Goal: Information Seeking & Learning: Learn about a topic

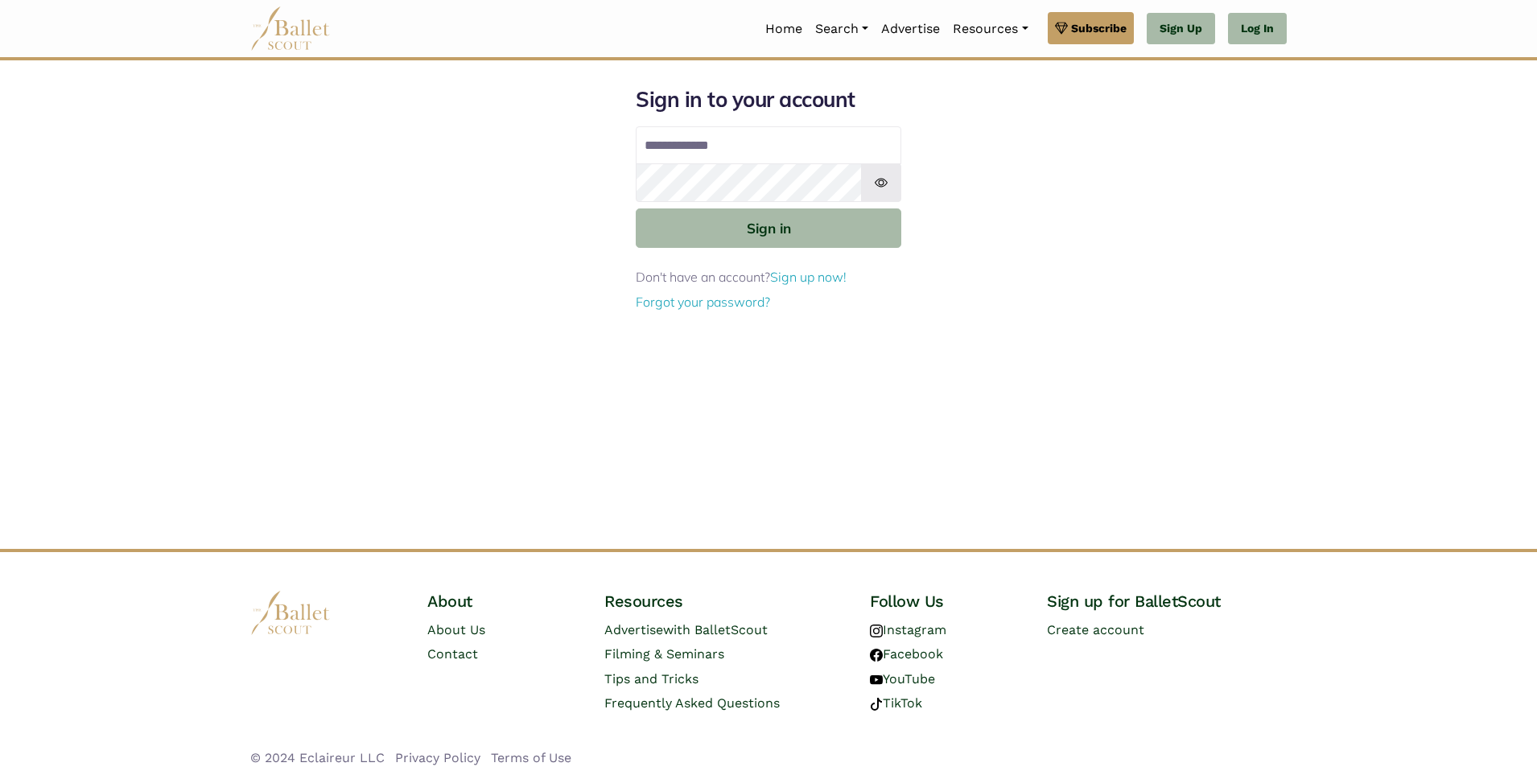
click at [781, 149] on input "Email address" at bounding box center [769, 145] width 266 height 39
type input "**********"
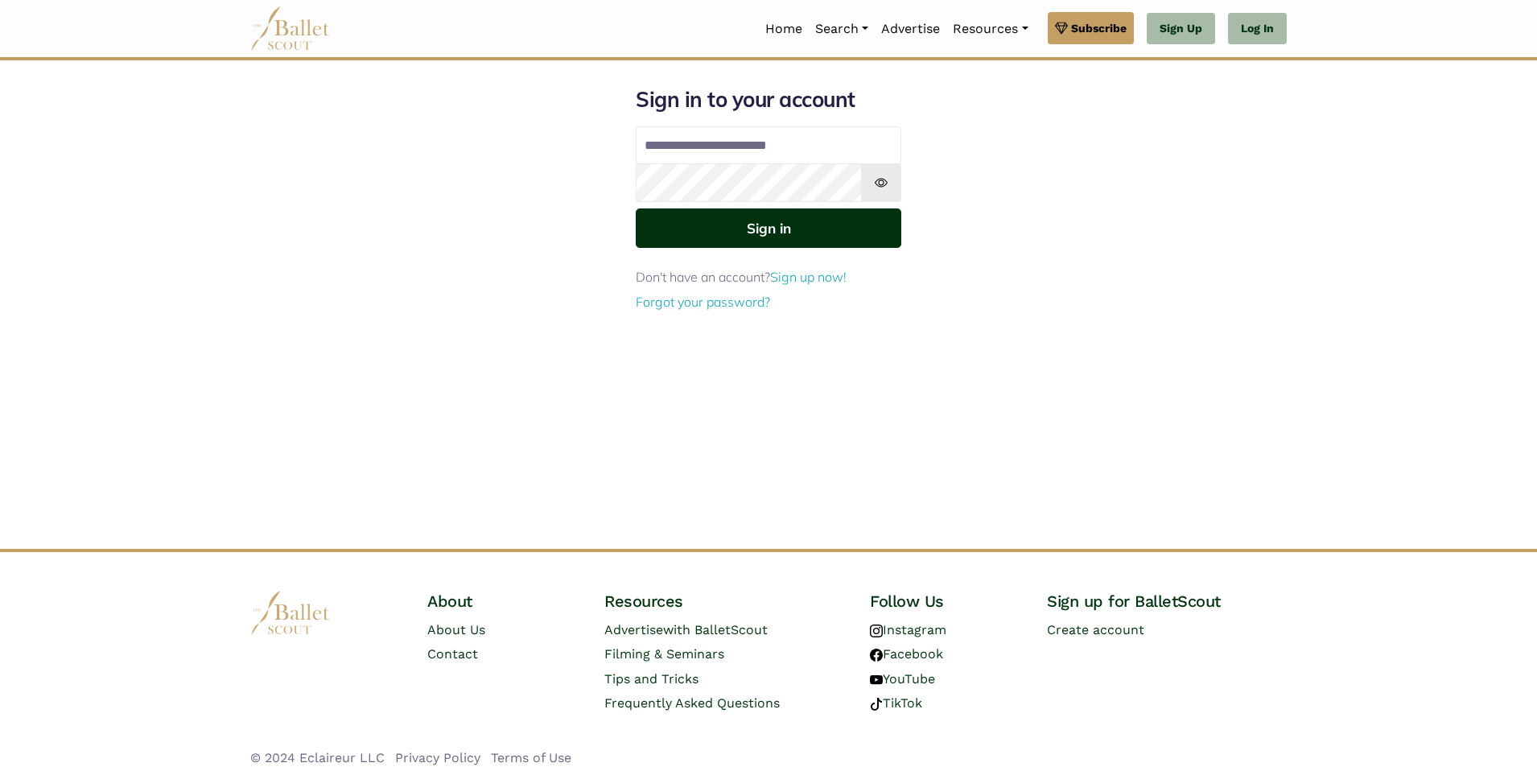
click at [837, 226] on button "Sign in" at bounding box center [769, 227] width 266 height 39
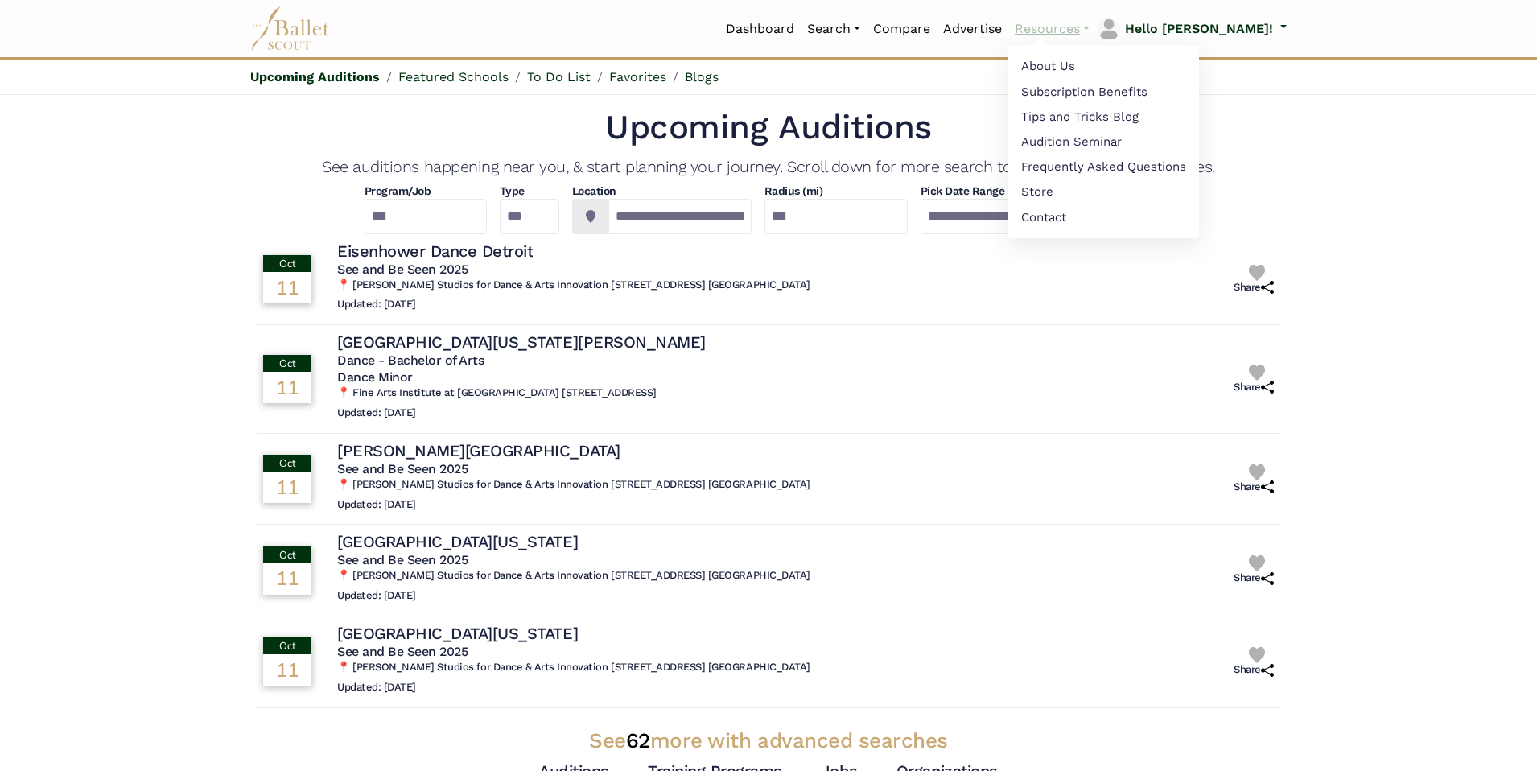
click at [1096, 22] on link "Resources" at bounding box center [1052, 29] width 88 height 34
click at [1118, 139] on link "Audition Seminar" at bounding box center [1103, 143] width 191 height 25
click at [1097, 88] on link "Subscription Benefits" at bounding box center [1103, 91] width 191 height 25
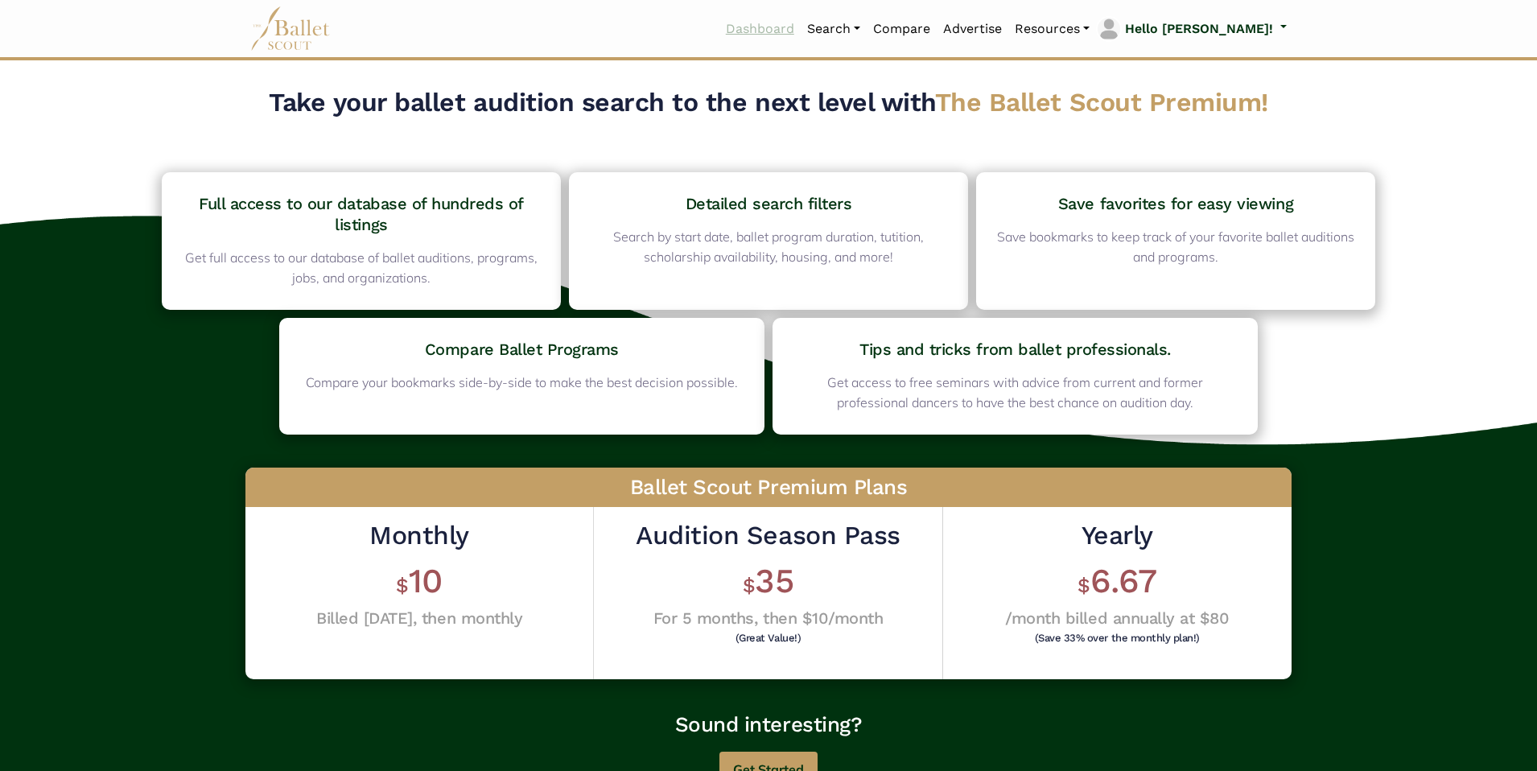
click at [801, 31] on link "Dashboard" at bounding box center [759, 29] width 81 height 34
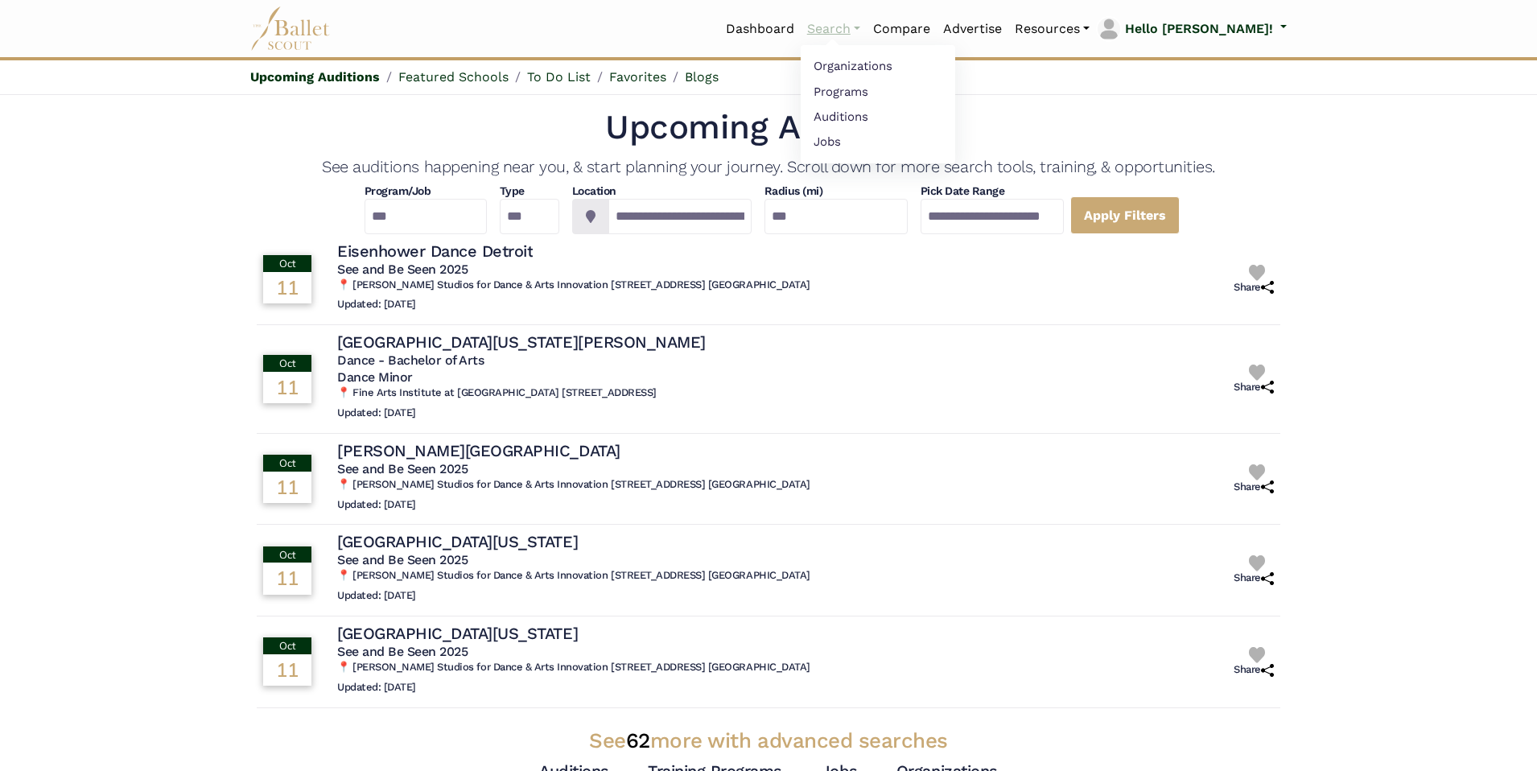
click at [866, 32] on link "Search" at bounding box center [834, 29] width 66 height 34
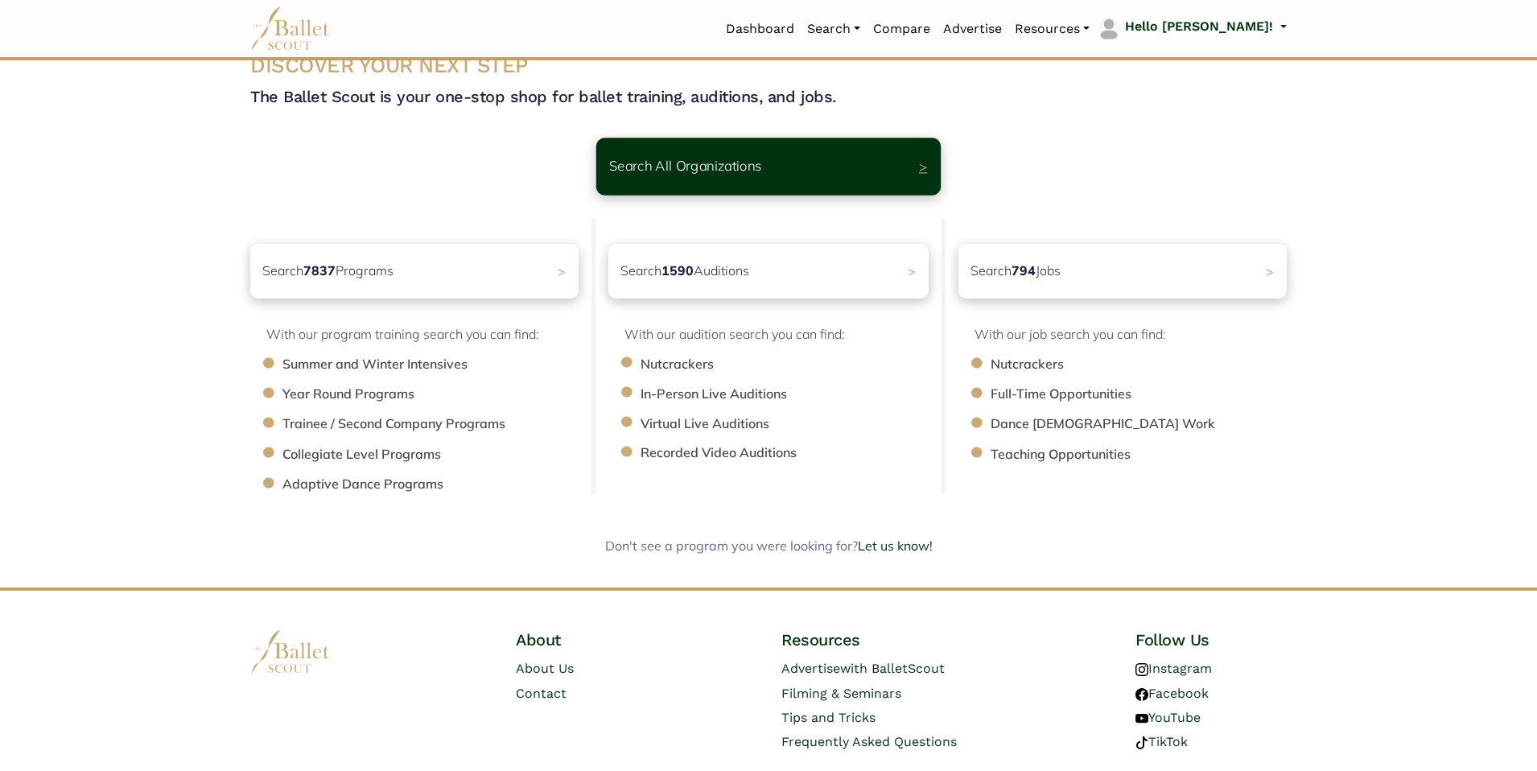
scroll to position [42, 0]
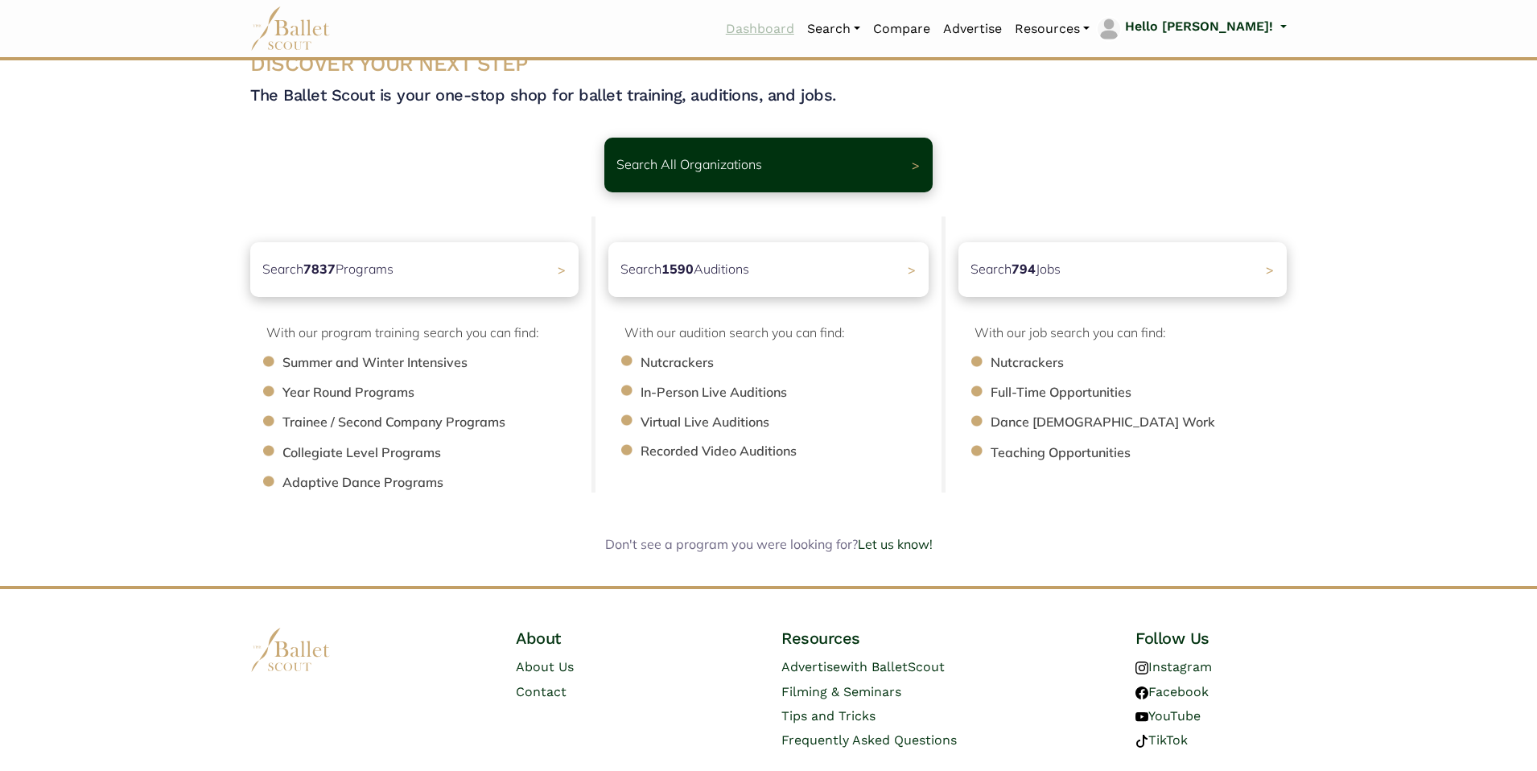
click at [801, 32] on link "Dashboard" at bounding box center [759, 29] width 81 height 34
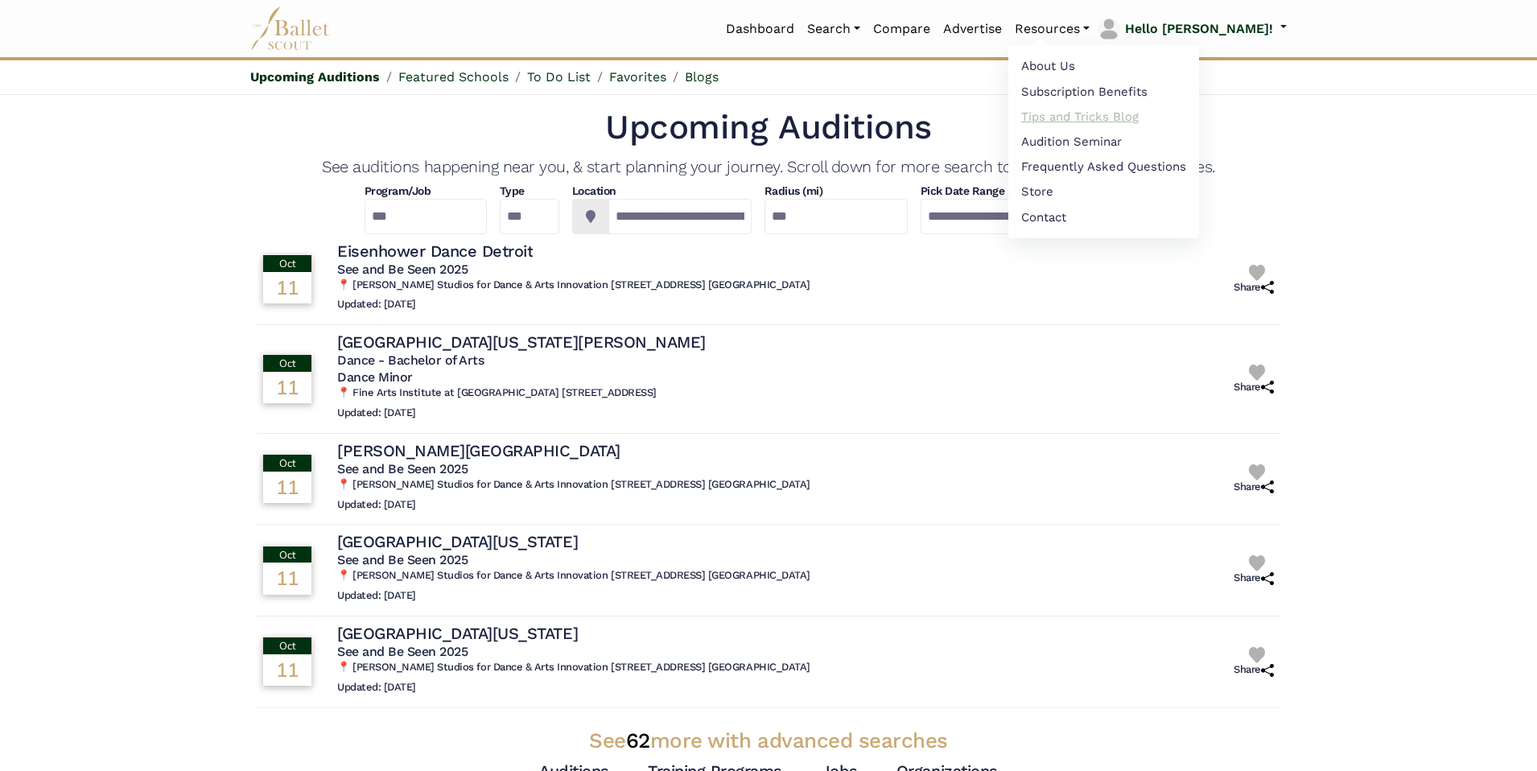
click at [1111, 114] on link "Tips and Tricks Blog" at bounding box center [1103, 116] width 191 height 25
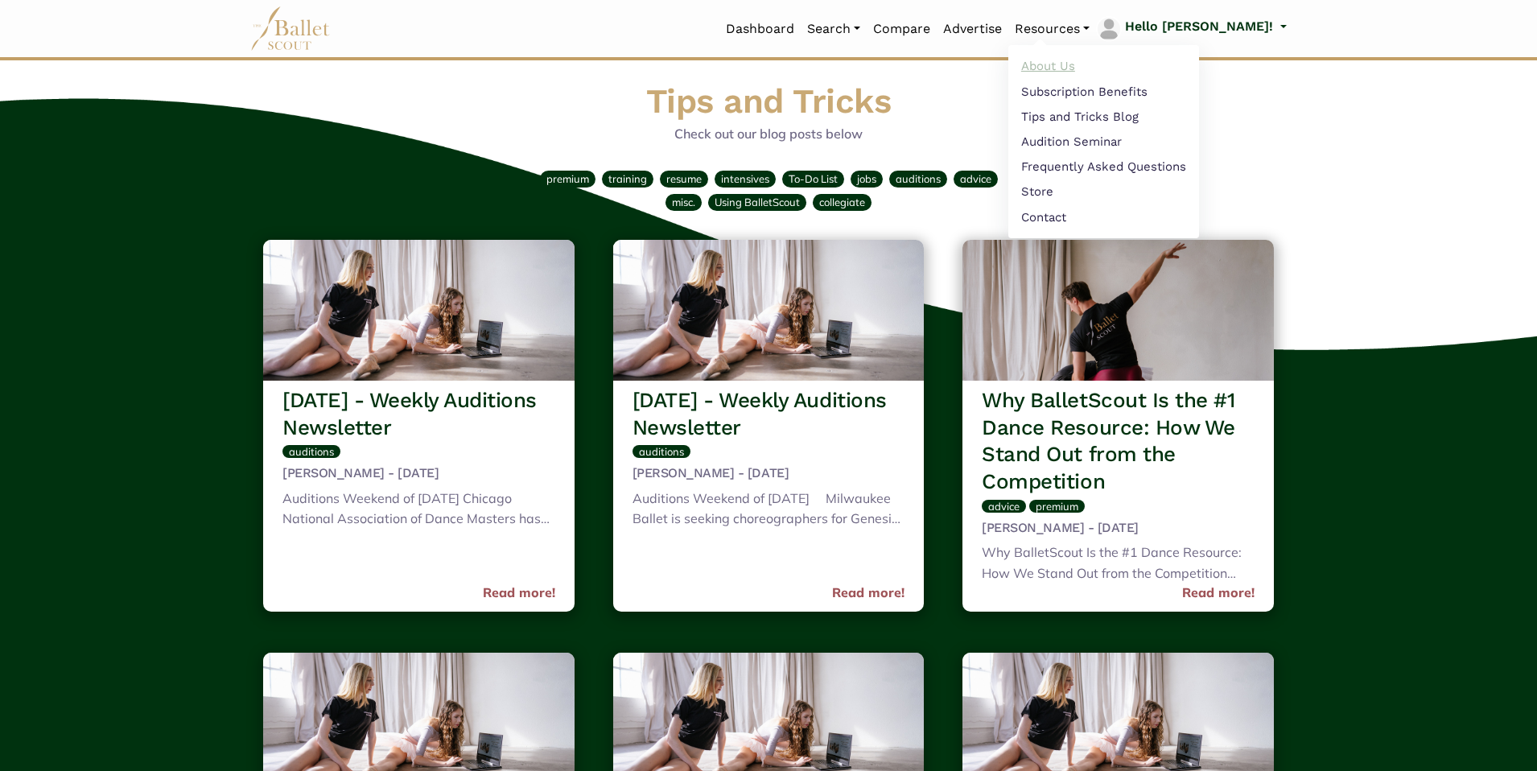
click at [1120, 67] on link "About Us" at bounding box center [1103, 66] width 191 height 25
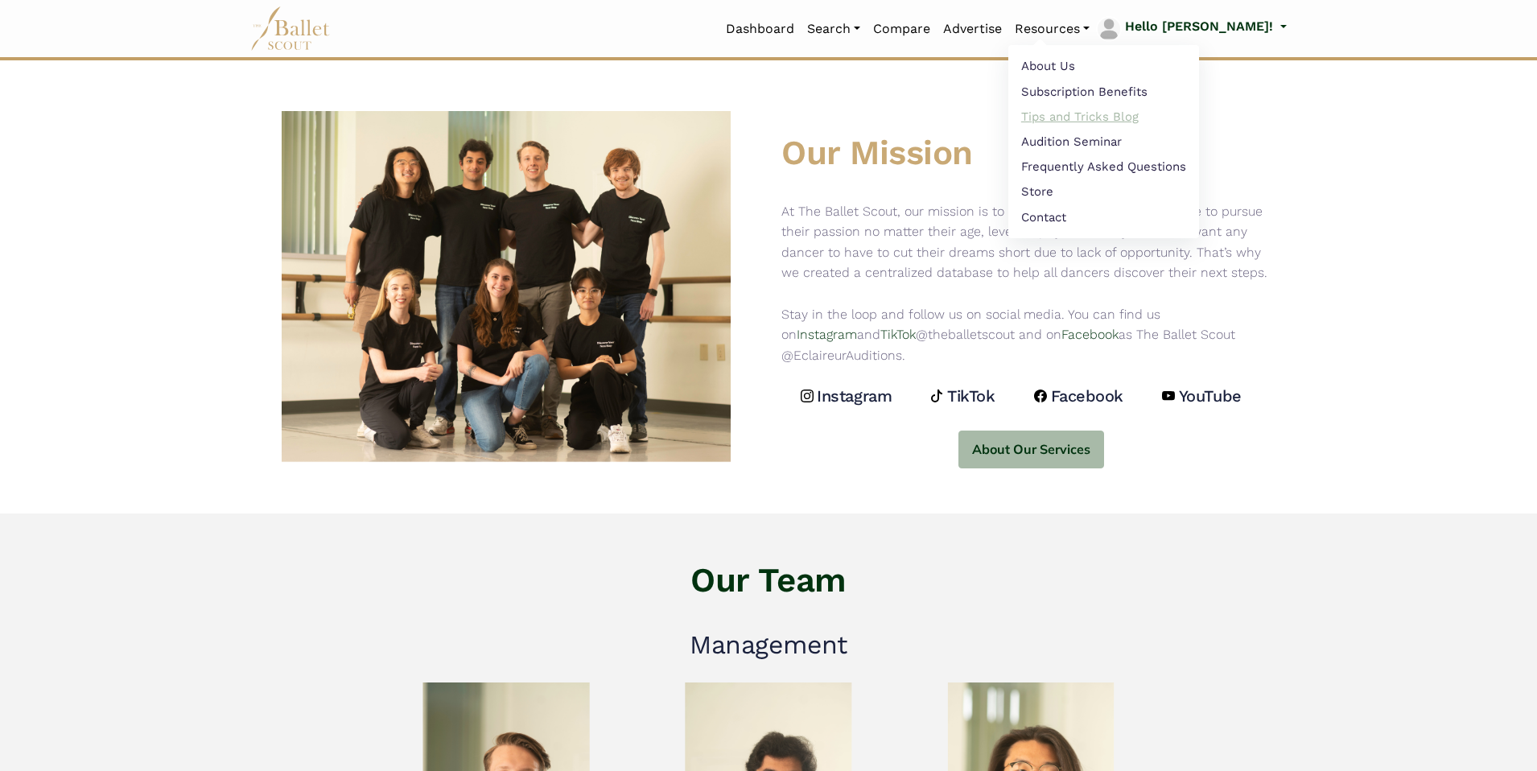
click at [1099, 117] on link "Tips and Tricks Blog" at bounding box center [1103, 116] width 191 height 25
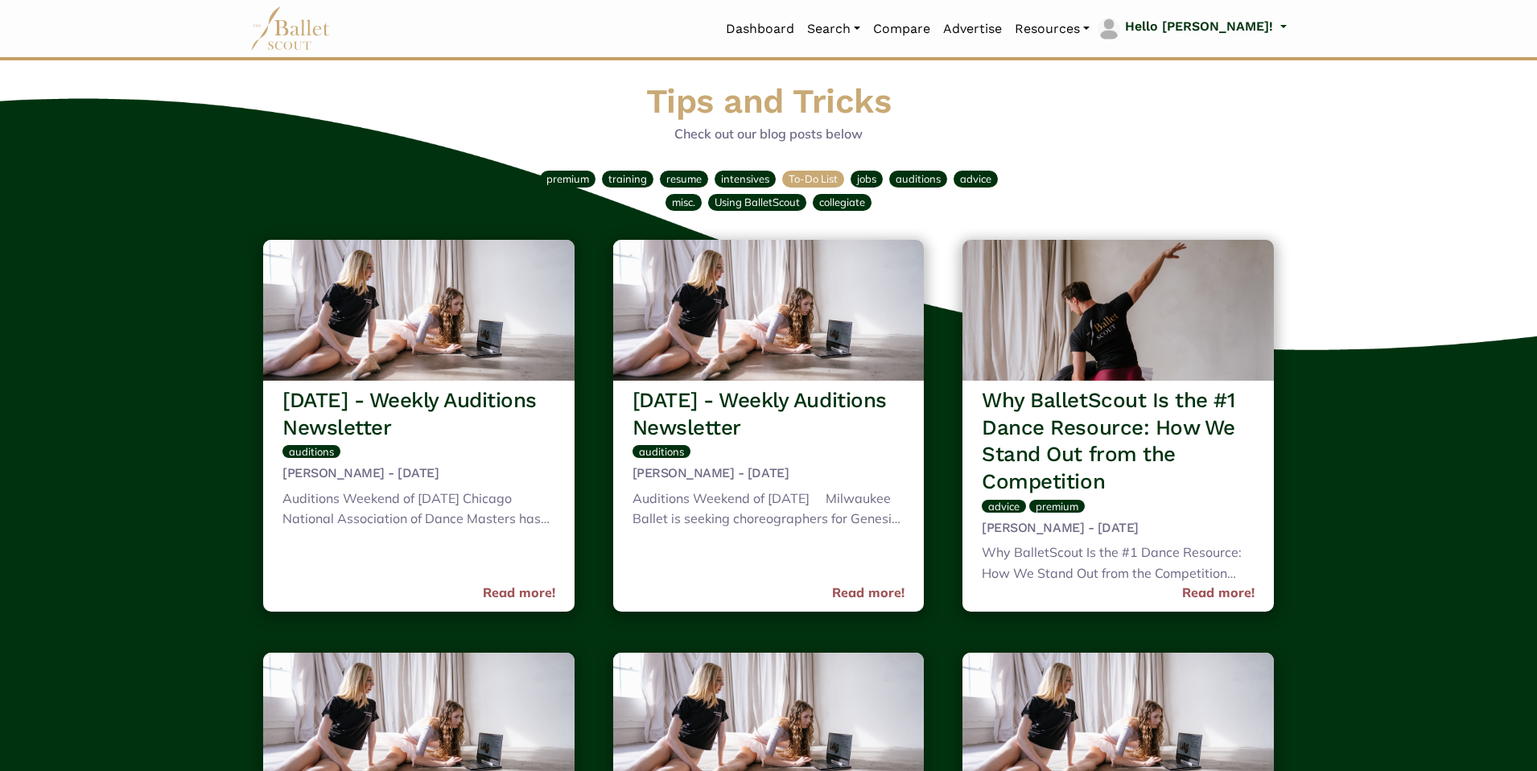
click at [833, 180] on span "To-Do List" at bounding box center [812, 178] width 49 height 13
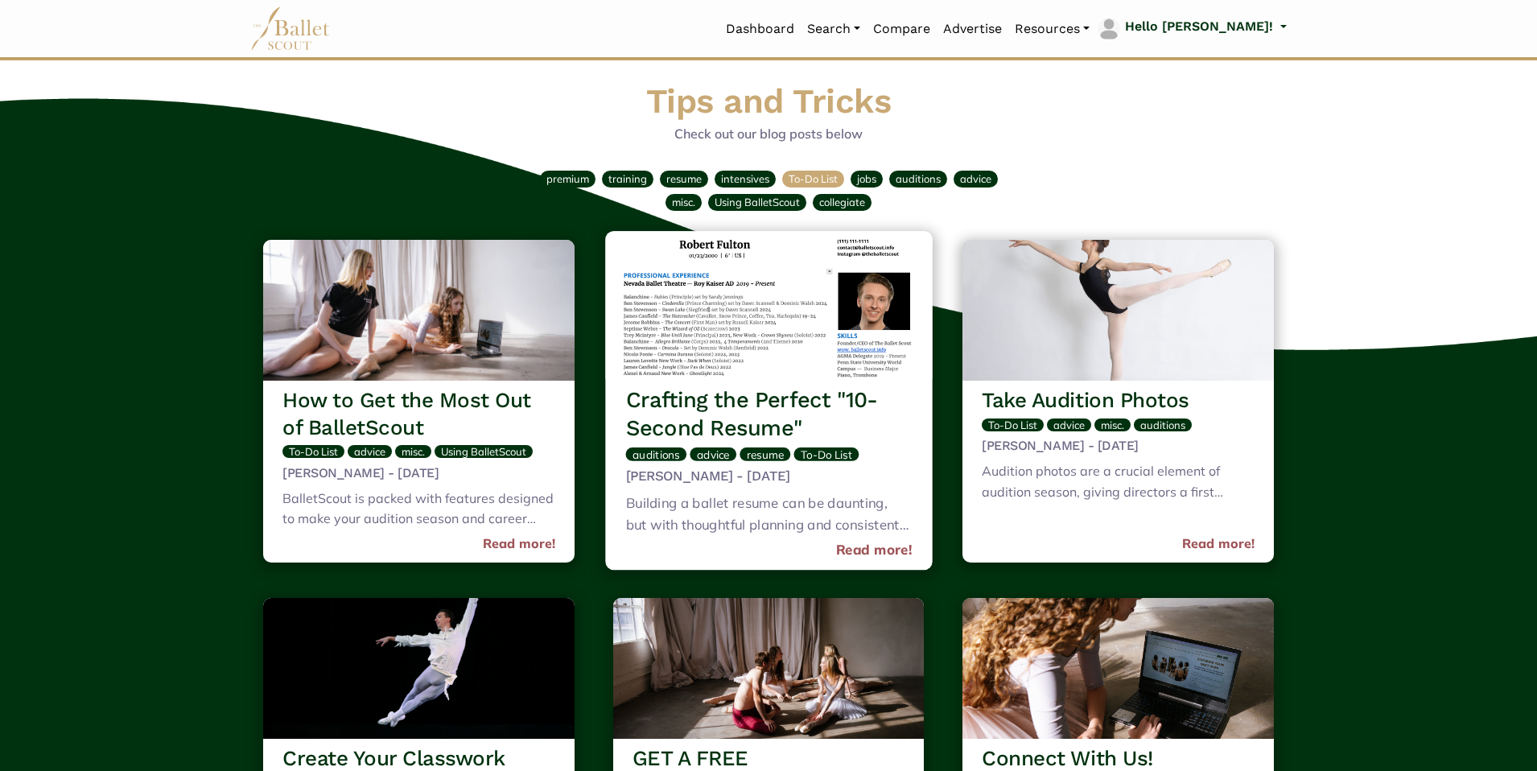
click at [862, 368] on img at bounding box center [768, 305] width 327 height 148
click at [860, 544] on link "Read more!" at bounding box center [873, 551] width 76 height 22
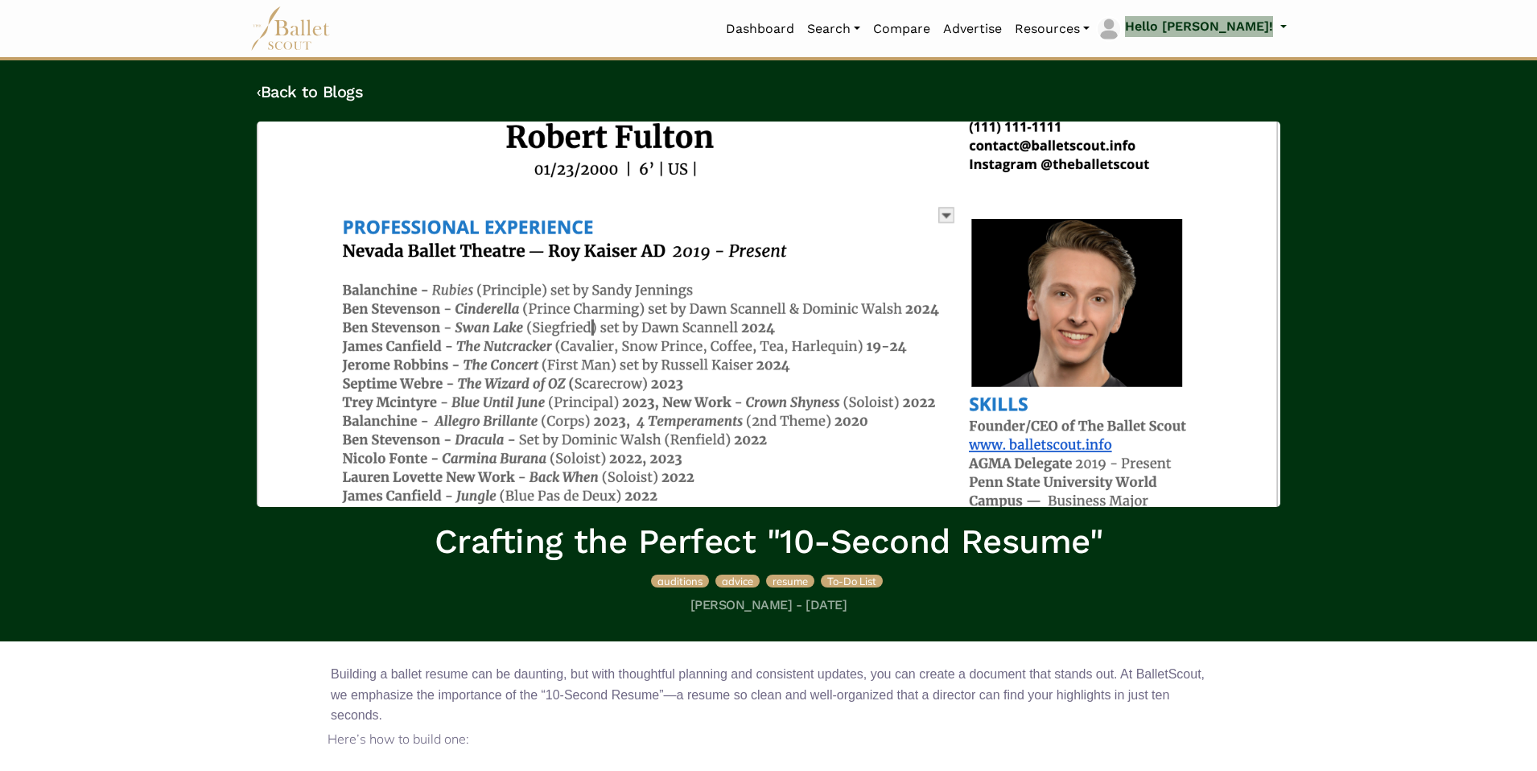
click at [784, 379] on img at bounding box center [768, 313] width 1023 height 385
click at [682, 161] on img at bounding box center [768, 313] width 1023 height 385
click at [382, 230] on img at bounding box center [768, 313] width 1023 height 385
click at [637, 545] on h1 "Crafting the Perfect "10-Second Resume"" at bounding box center [768, 542] width 1023 height 44
click at [919, 550] on h1 "Crafting the Perfect "10-Second Resume"" at bounding box center [768, 542] width 1023 height 44
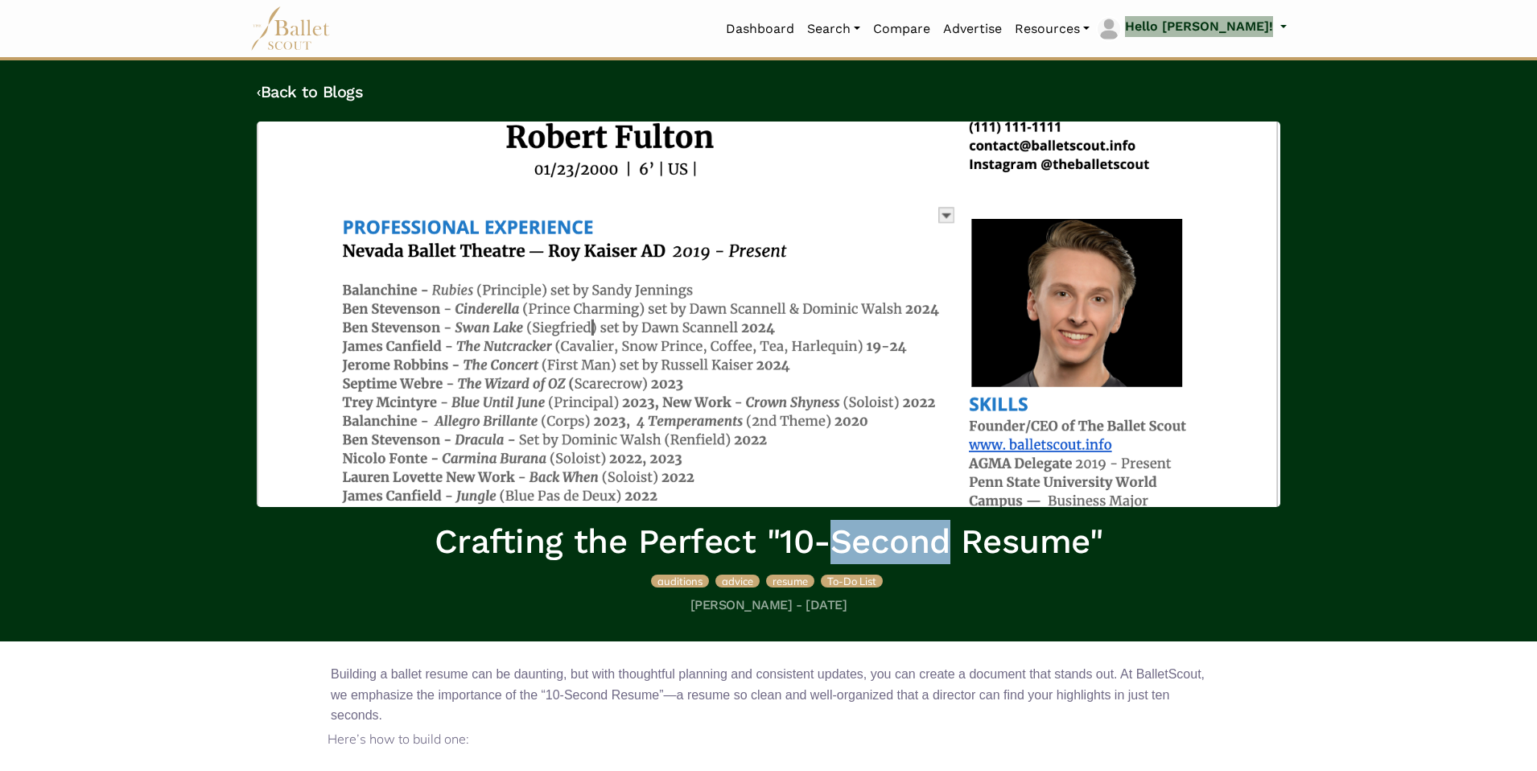
click at [919, 550] on h1 "Crafting the Perfect "10-Second Resume"" at bounding box center [768, 542] width 1023 height 44
click at [792, 604] on h5 "Robert Fulton - Jan 16th, 2025" at bounding box center [768, 605] width 1023 height 17
click at [326, 93] on link "‹ Back to Blogs" at bounding box center [310, 91] width 106 height 19
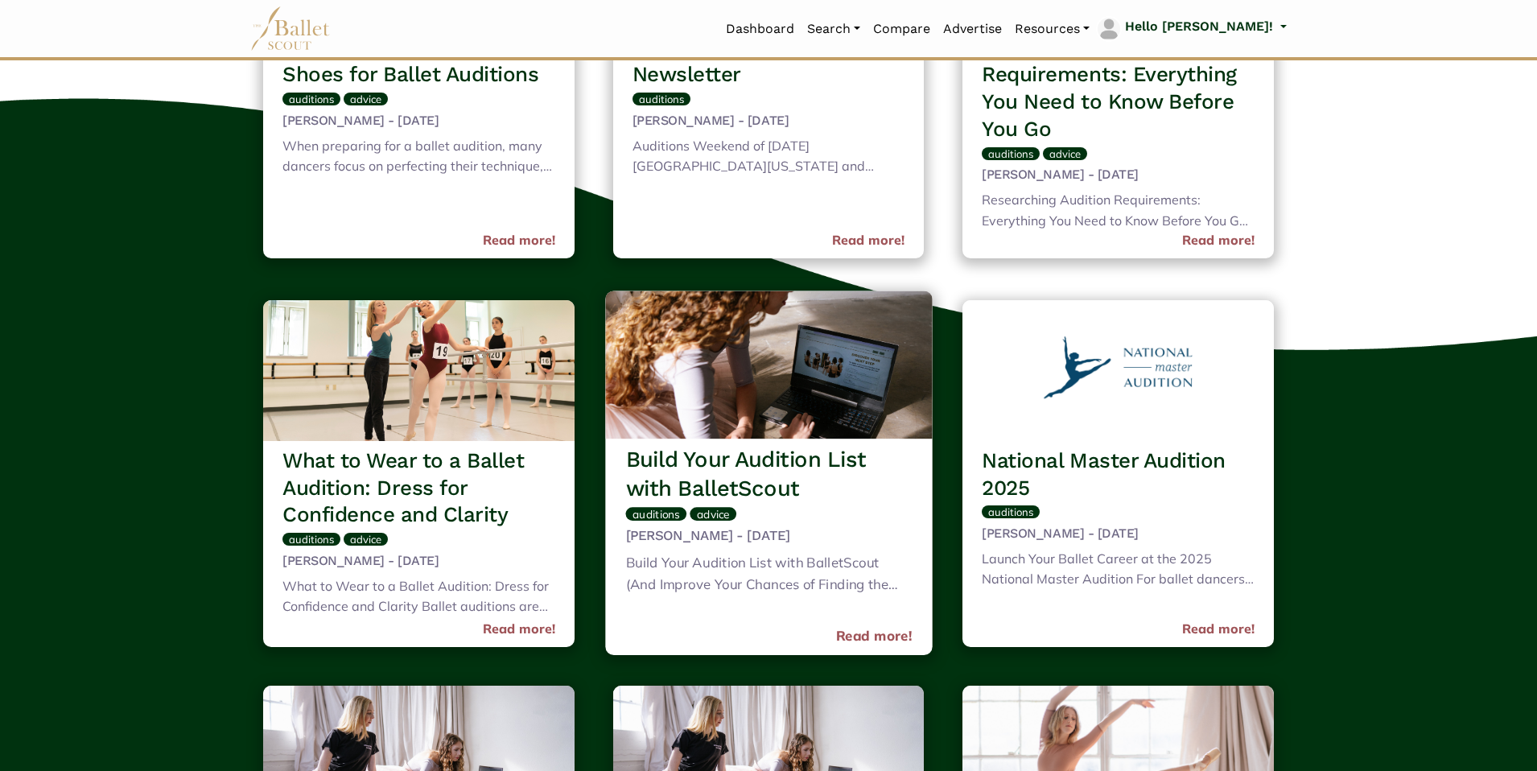
scroll to position [1168, 0]
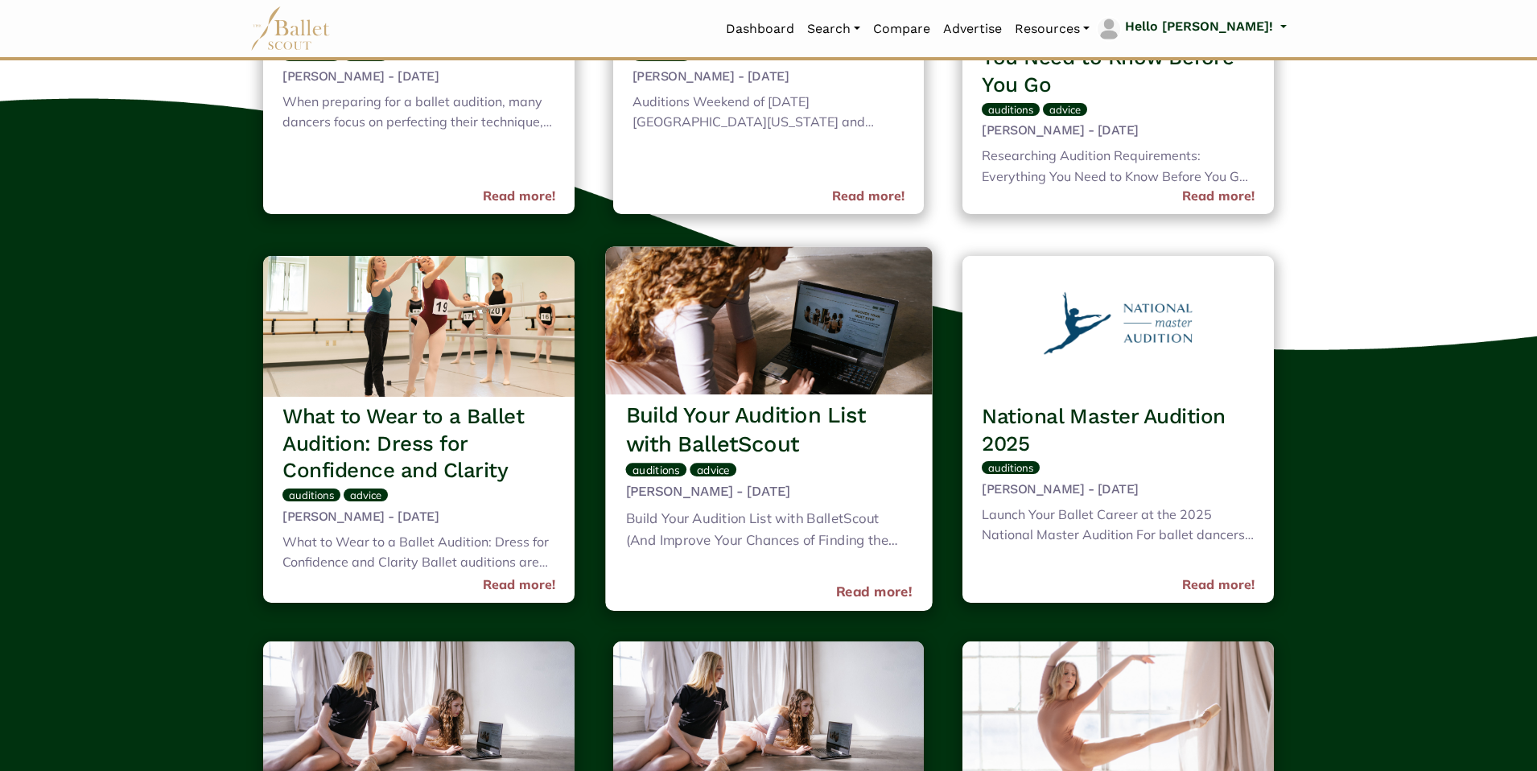
click at [783, 410] on h3 "Build Your Audition List with BalletScout" at bounding box center [768, 429] width 286 height 57
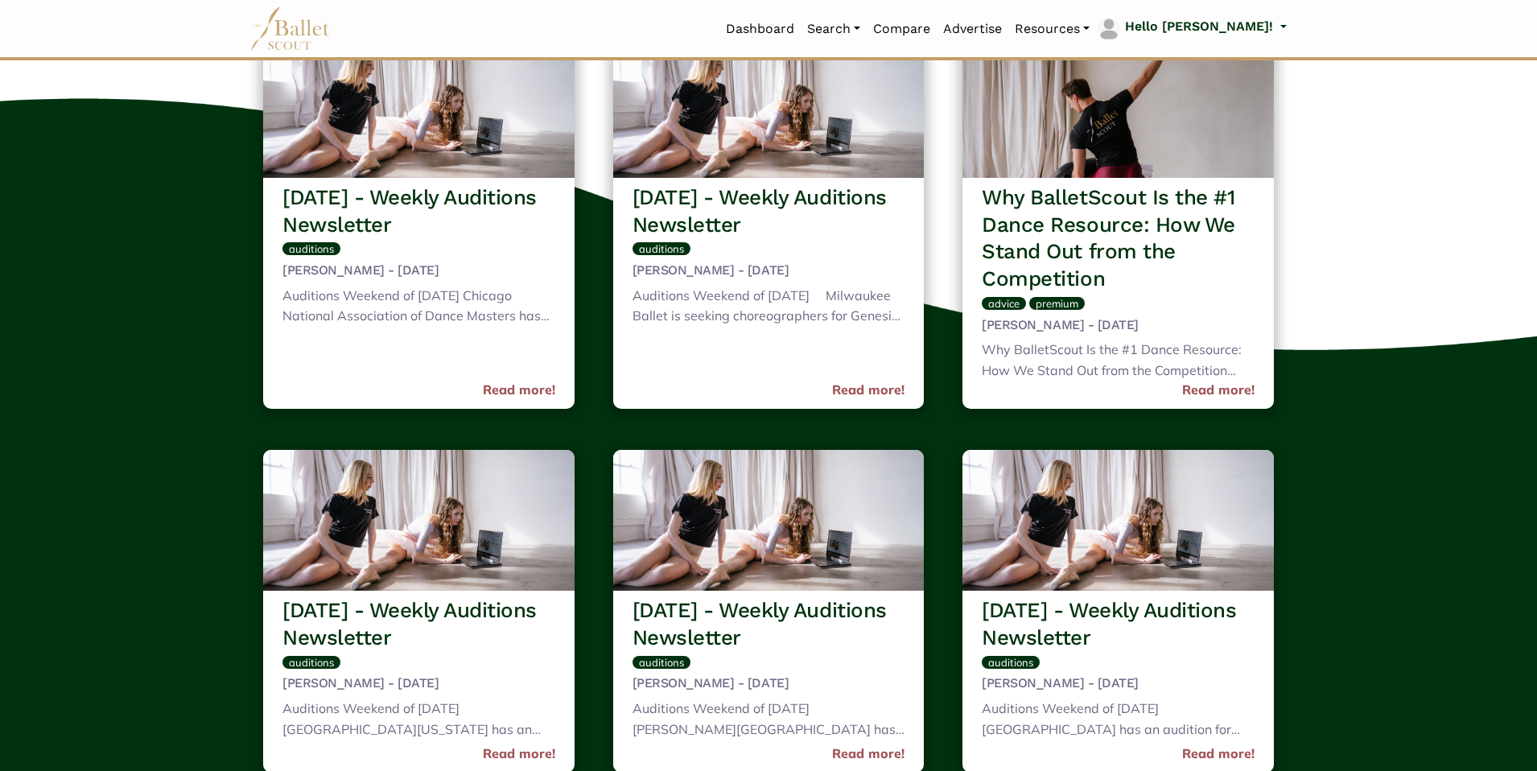
scroll to position [0, 0]
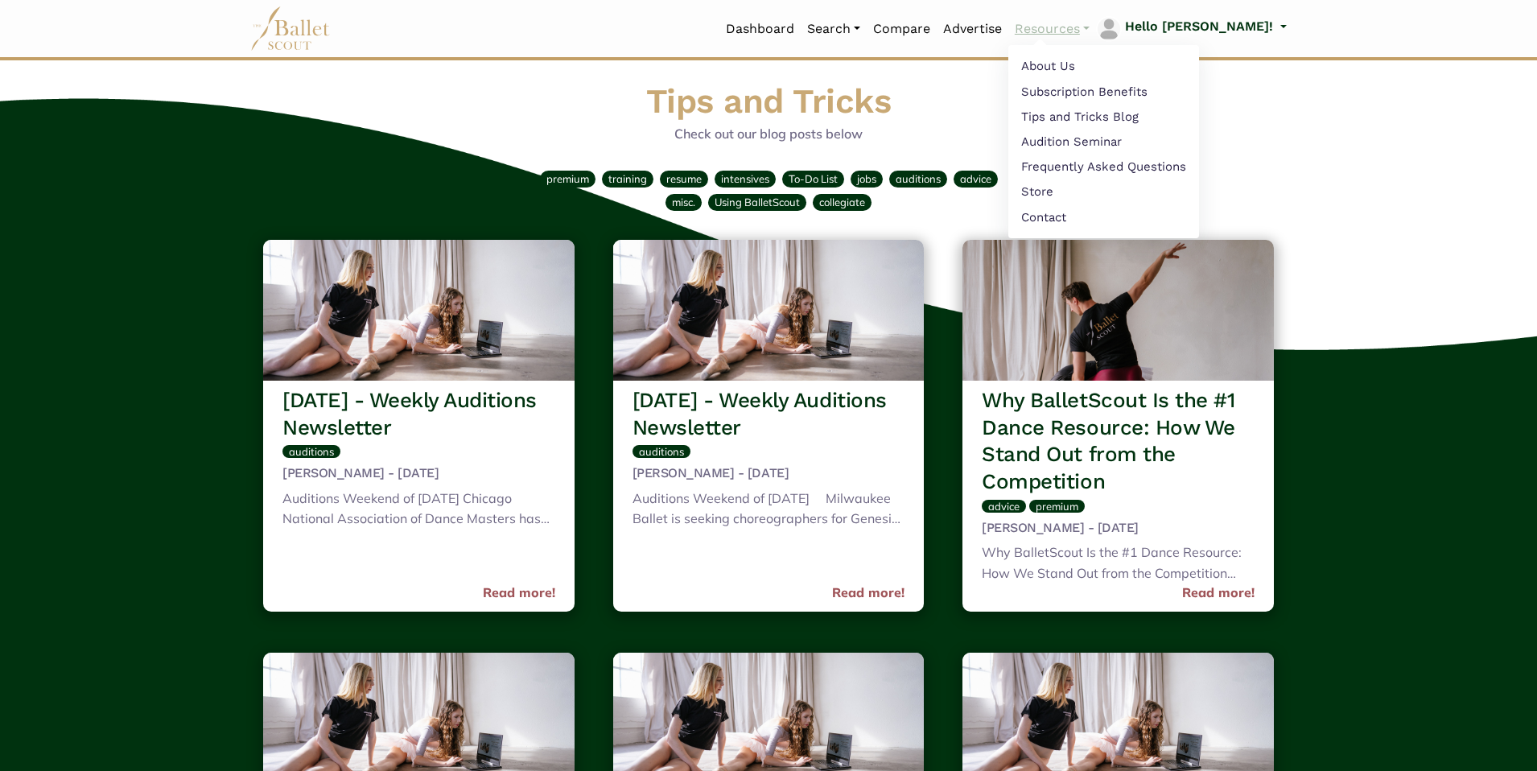
click at [1096, 22] on link "Resources" at bounding box center [1052, 29] width 88 height 34
click at [1135, 119] on link "Tips and Tricks Blog" at bounding box center [1103, 118] width 191 height 25
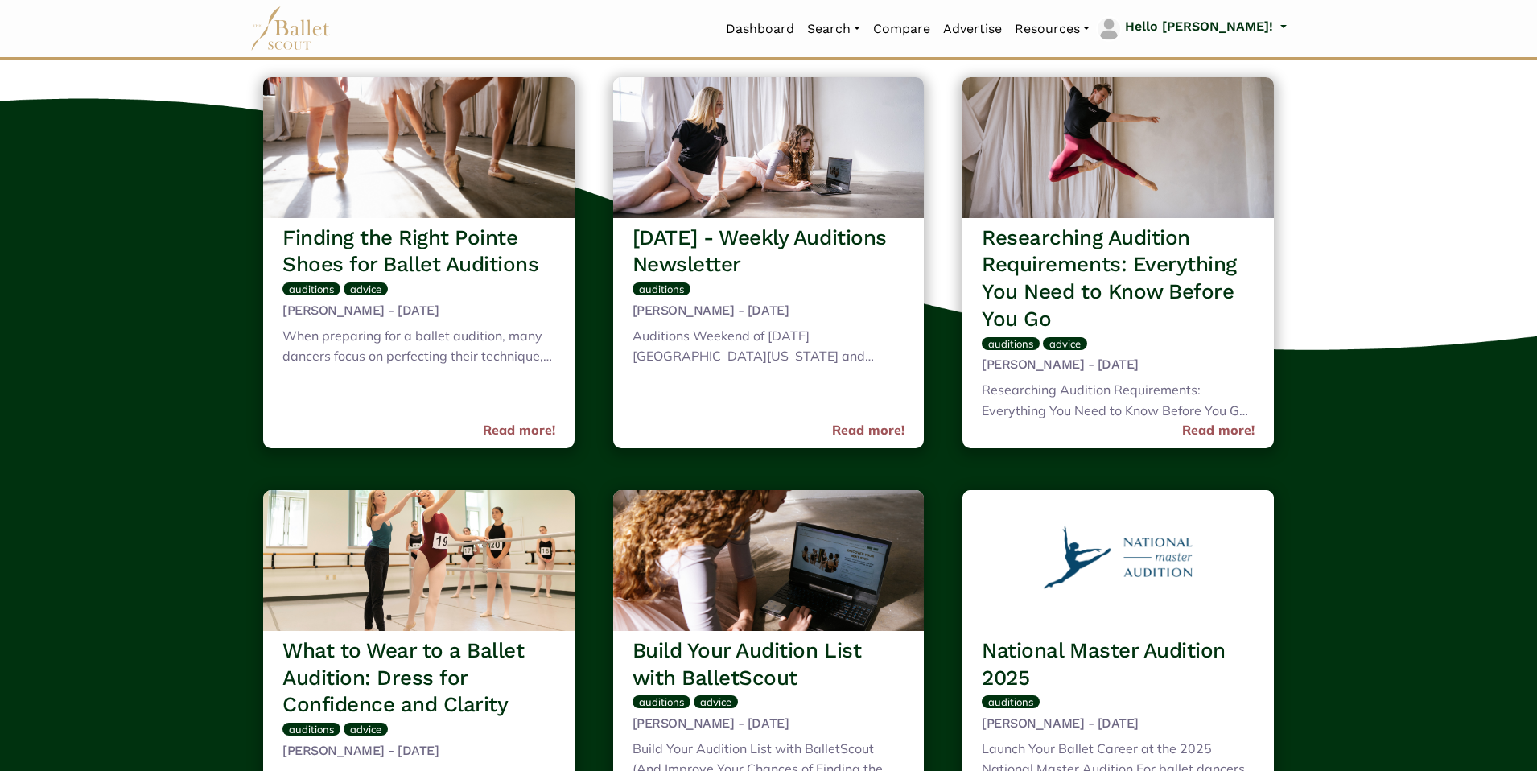
scroll to position [936, 0]
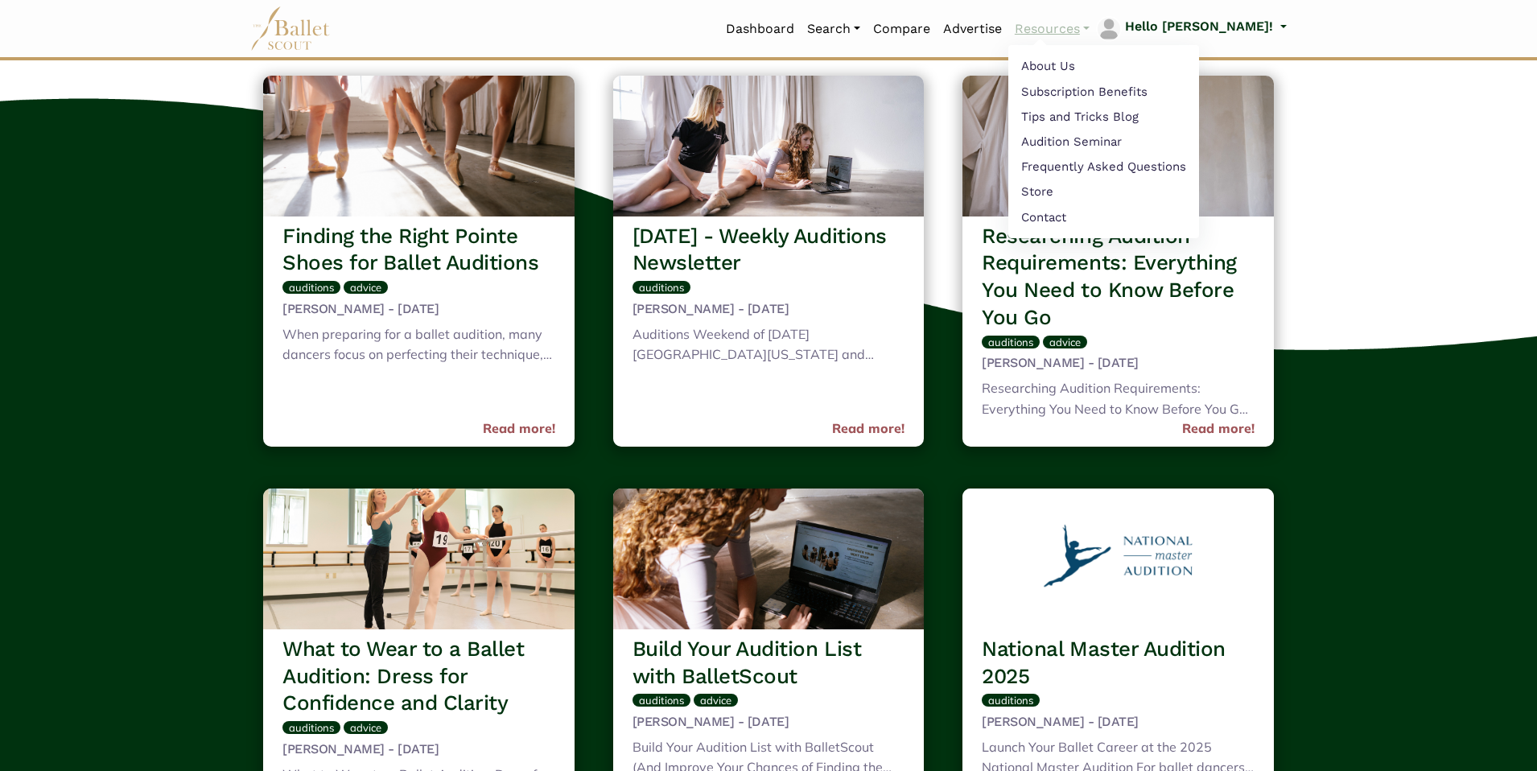
click at [1096, 37] on link "Resources" at bounding box center [1052, 29] width 88 height 34
click at [1106, 170] on link "Frequently Asked Questions" at bounding box center [1103, 168] width 191 height 25
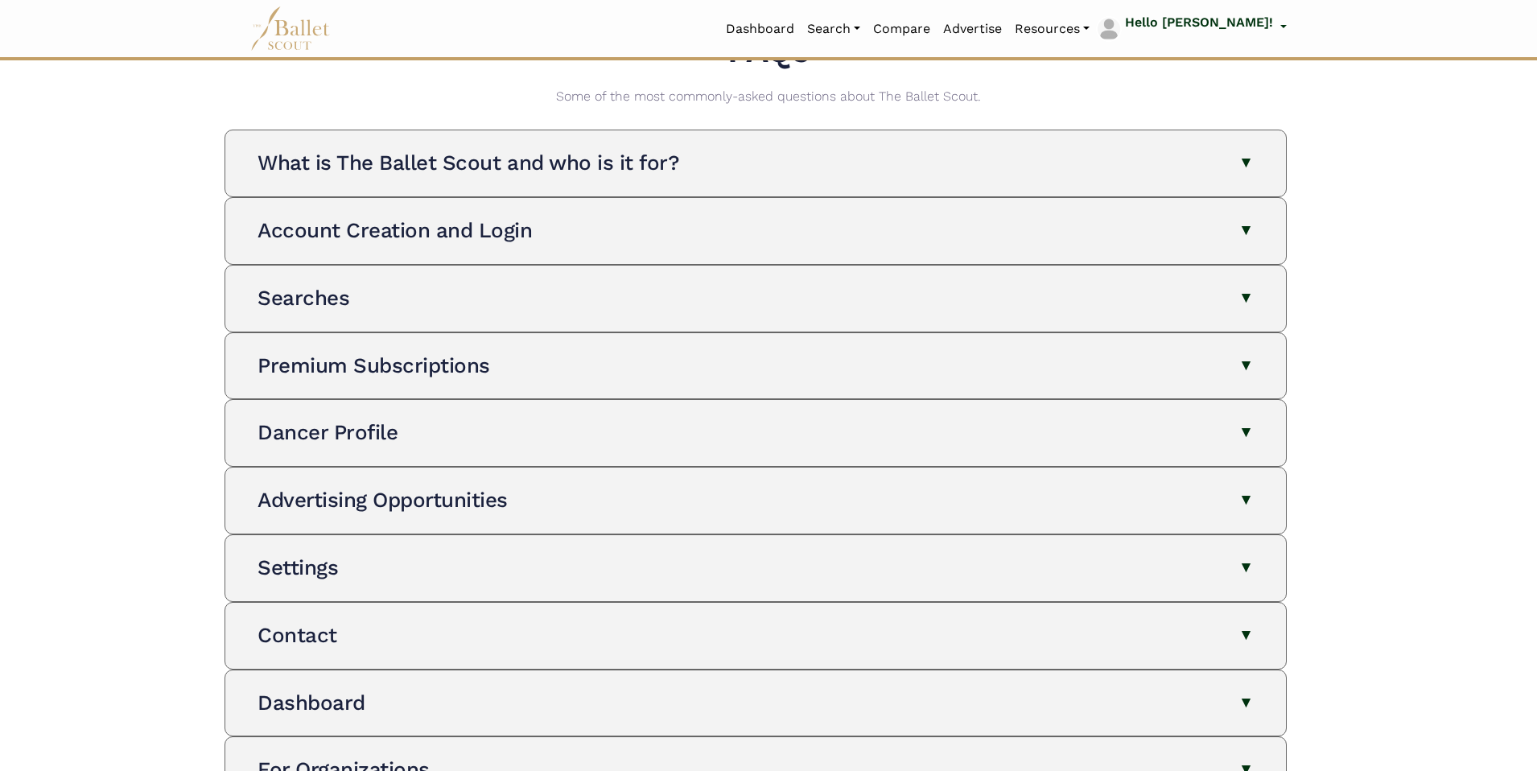
scroll to position [59, 0]
click at [883, 317] on div "Searches The Ballet Scout has 4 searches: Organizations , Programs , Auditions …" at bounding box center [755, 297] width 1035 height 66
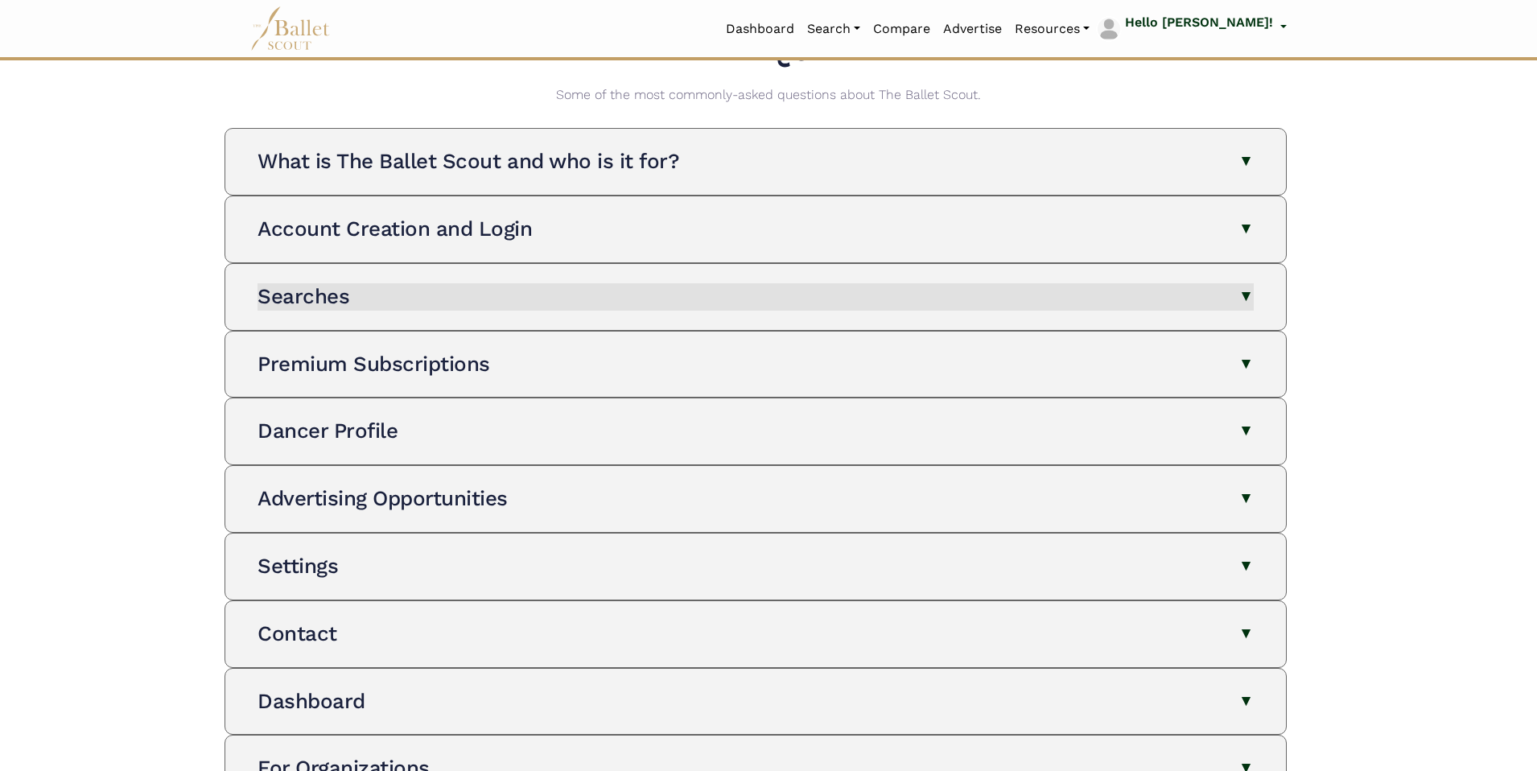
click at [1245, 293] on button "Searches" at bounding box center [755, 296] width 996 height 27
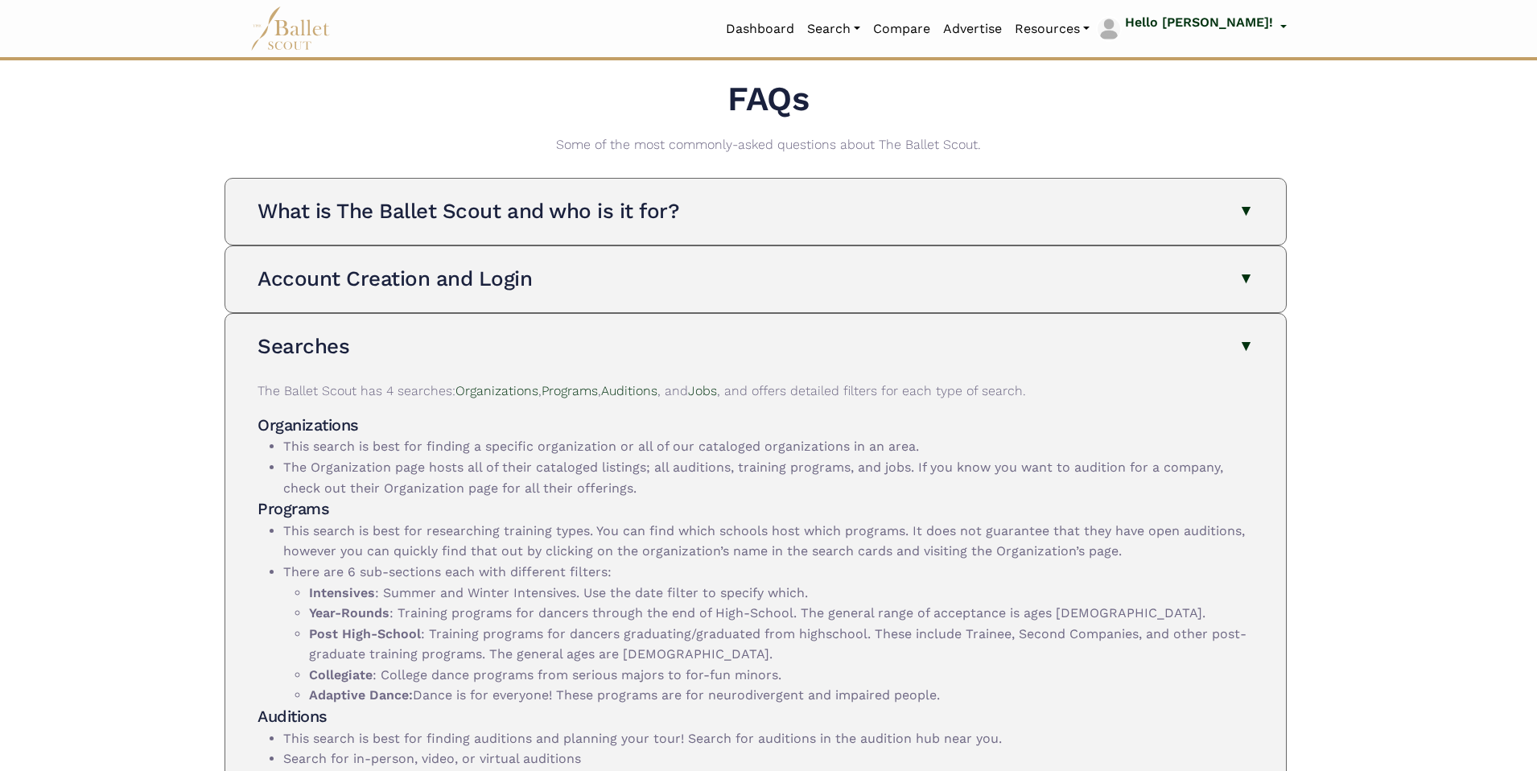
scroll to position [0, 0]
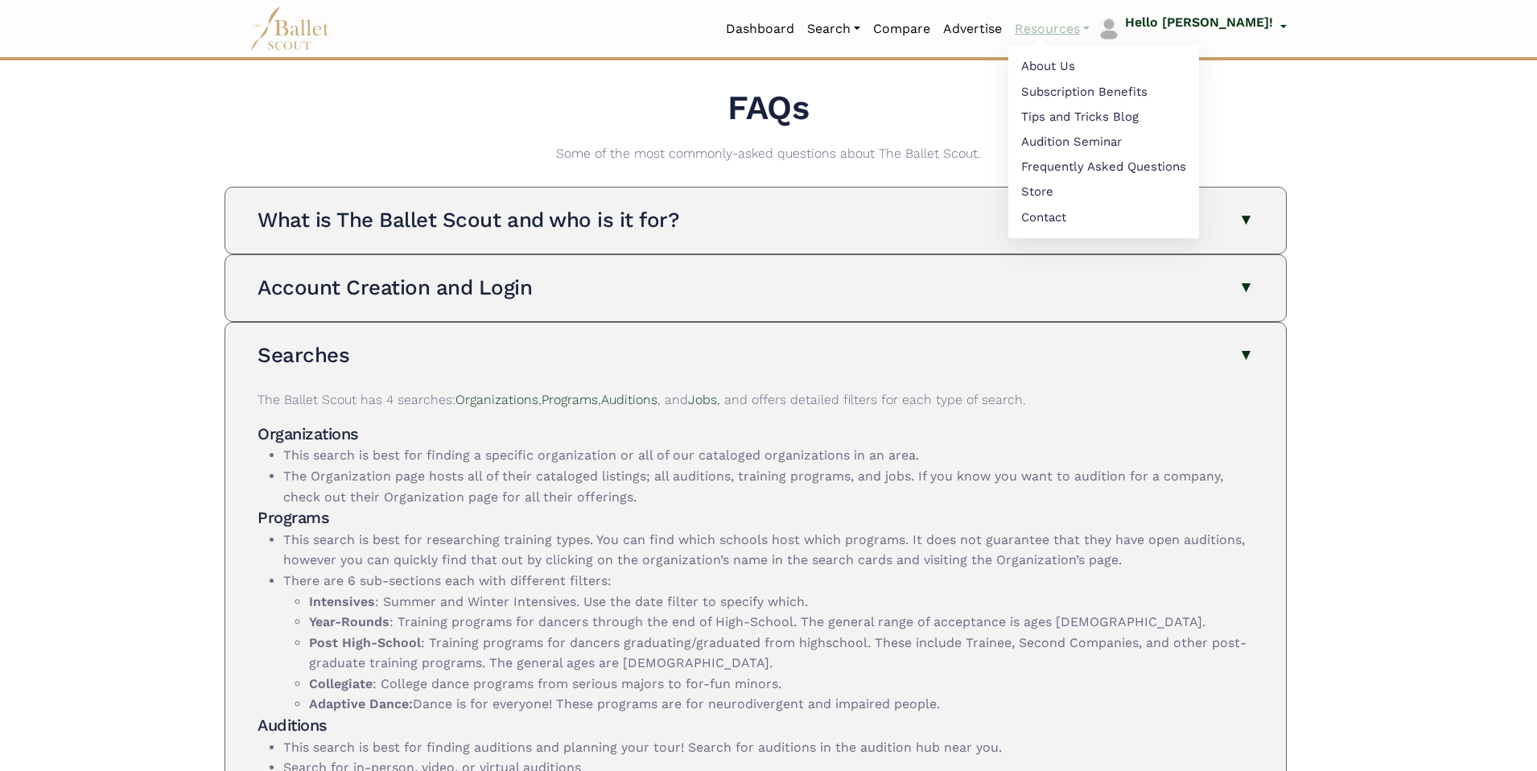
click at [1096, 27] on link "Resources" at bounding box center [1052, 29] width 88 height 34
click at [1113, 165] on link "Frequently Asked Questions" at bounding box center [1103, 168] width 191 height 25
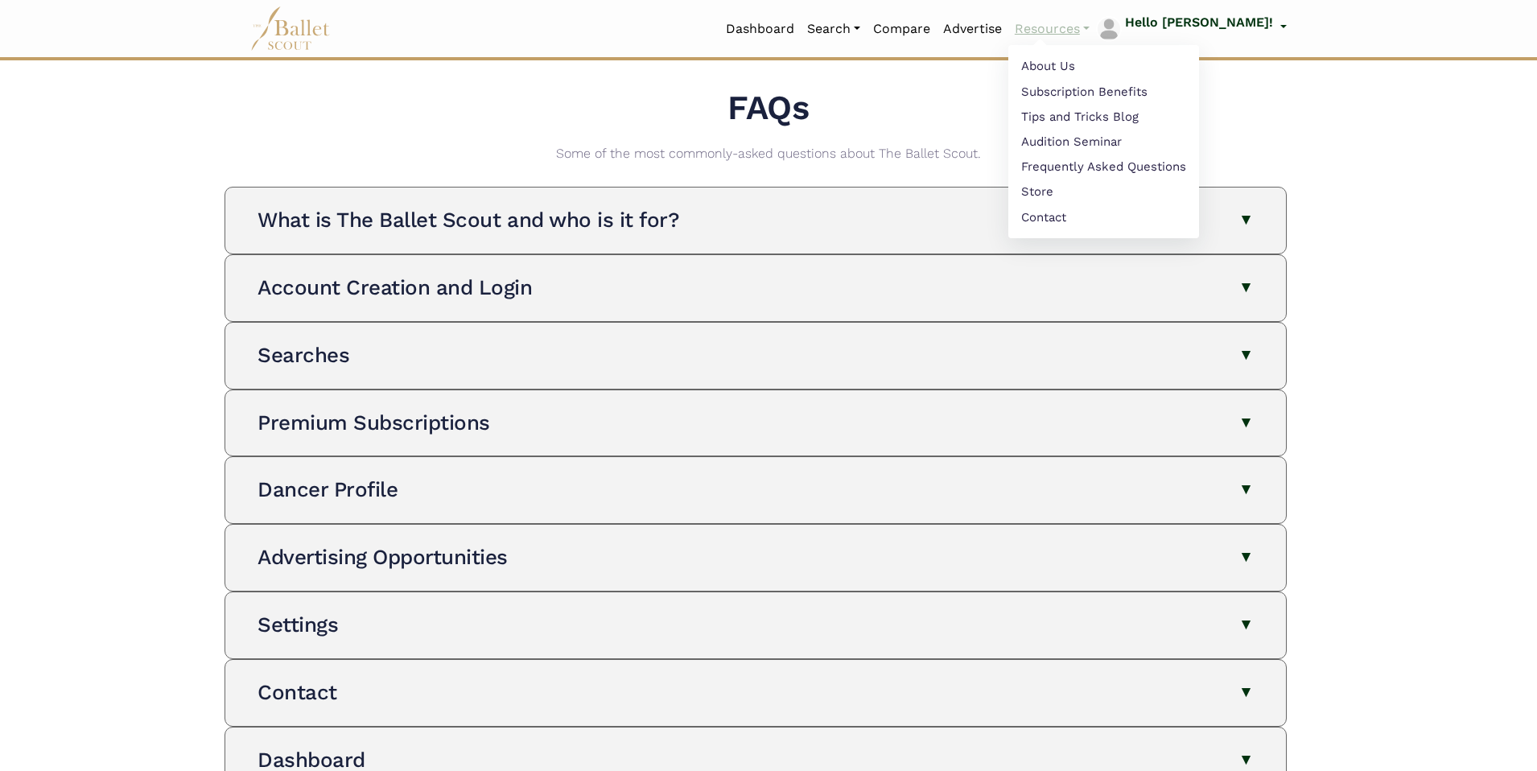
click at [1096, 31] on link "Resources" at bounding box center [1052, 29] width 88 height 34
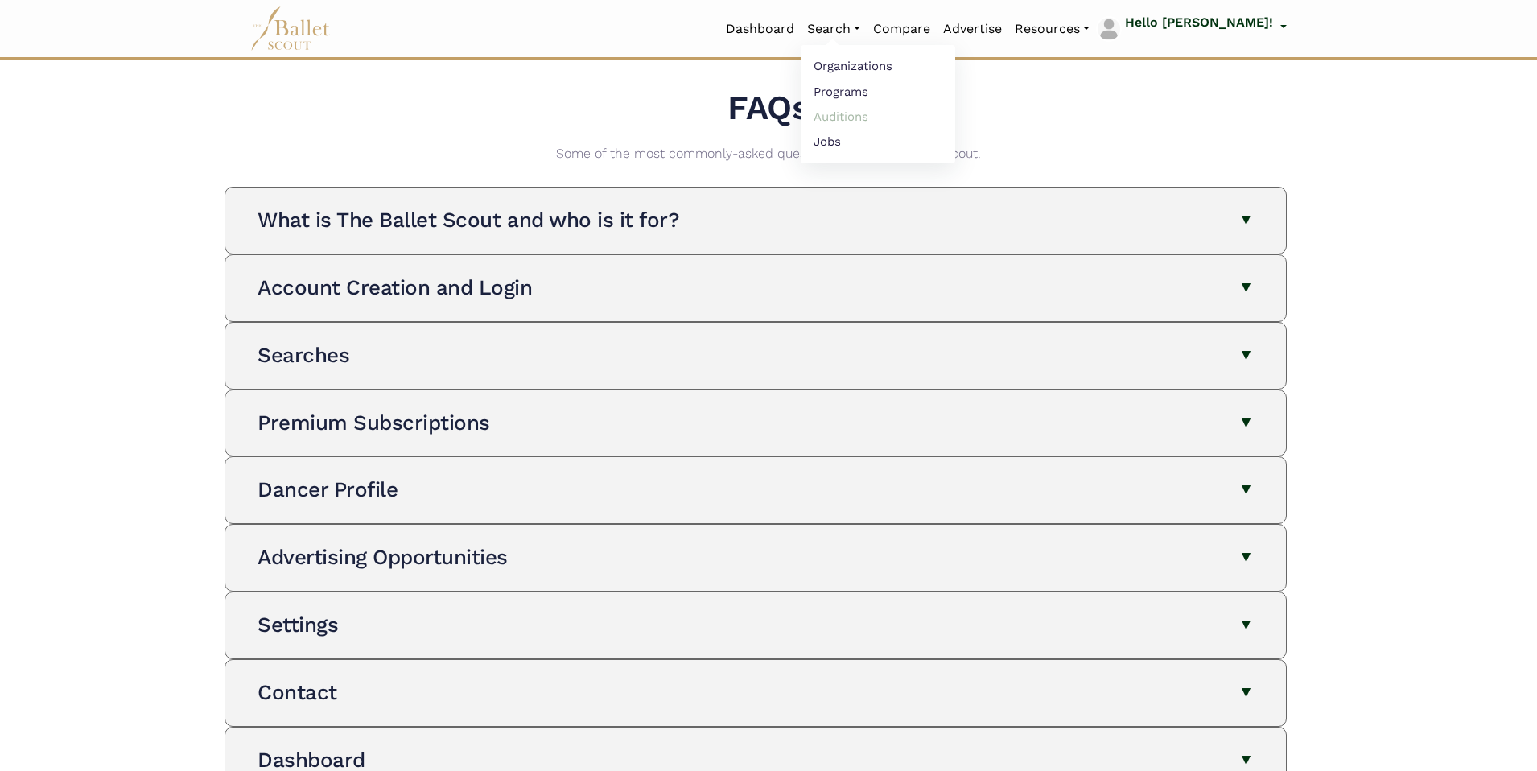
click at [893, 117] on link "Auditions" at bounding box center [878, 116] width 154 height 25
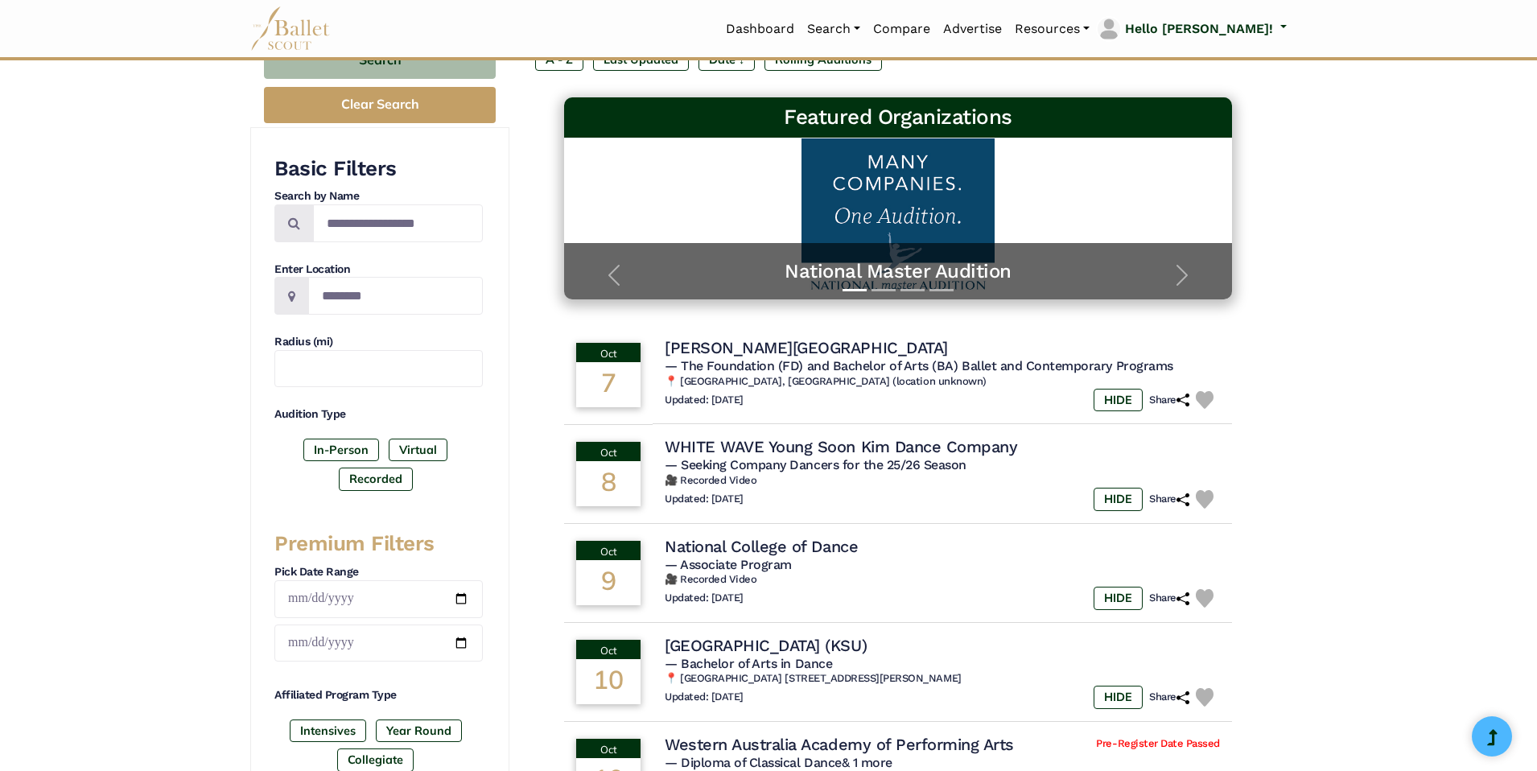
scroll to position [79, 0]
